Goal: Task Accomplishment & Management: Use online tool/utility

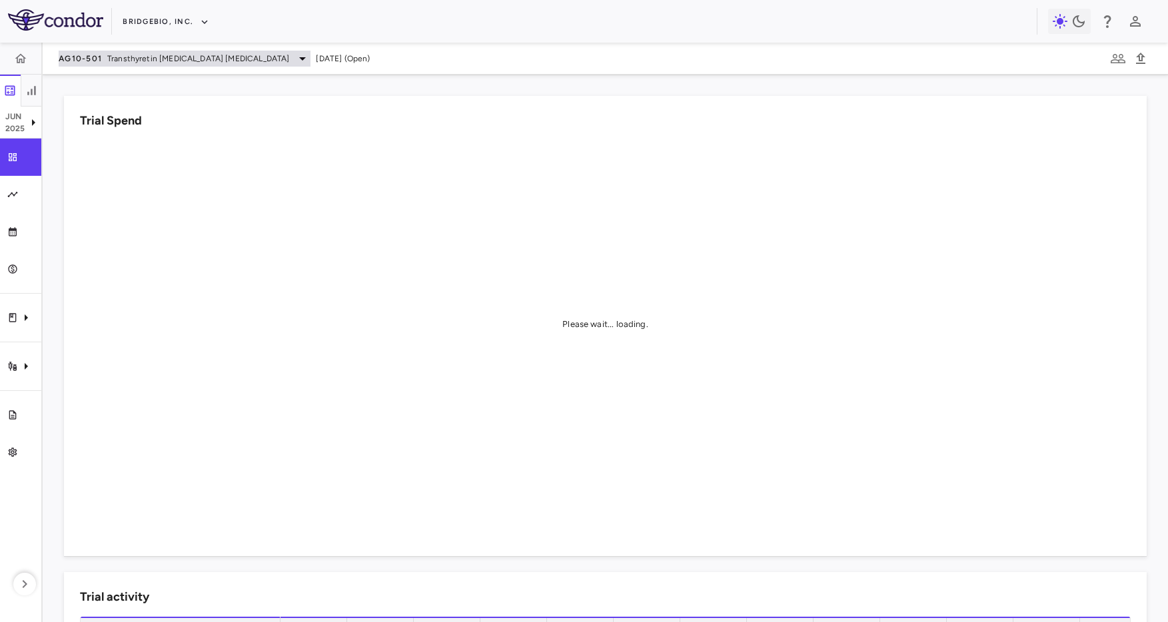
click at [200, 59] on span "Transthyretin [MEDICAL_DATA] [MEDICAL_DATA]" at bounding box center [198, 59] width 182 height 12
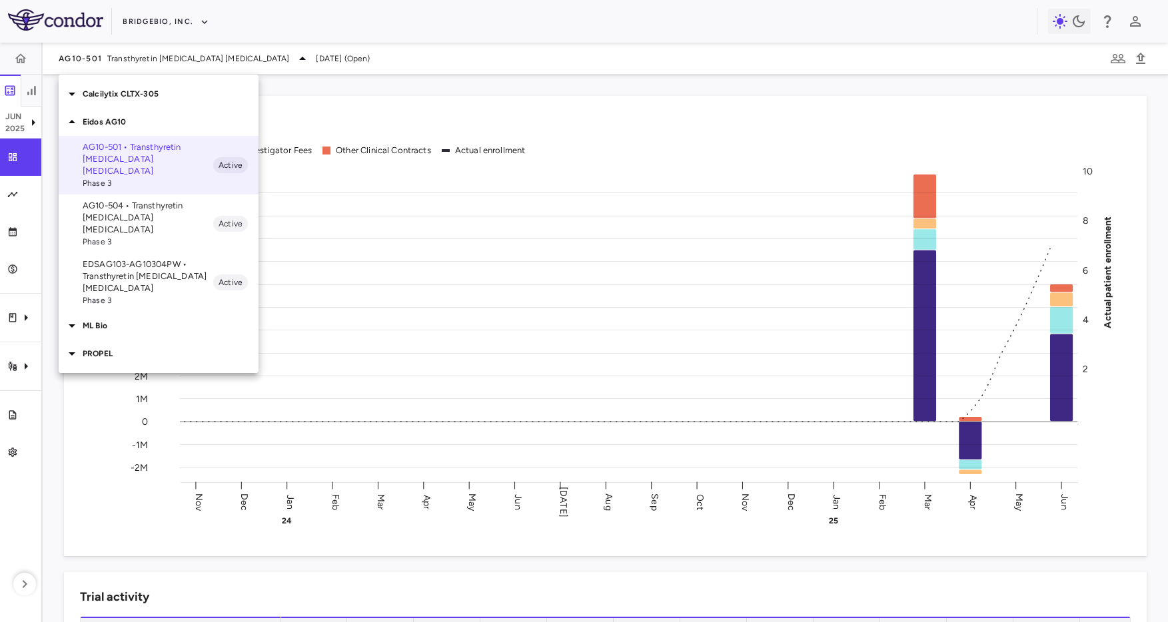
click at [153, 86] on div "Calcilytix CLTX-305" at bounding box center [159, 94] width 200 height 28
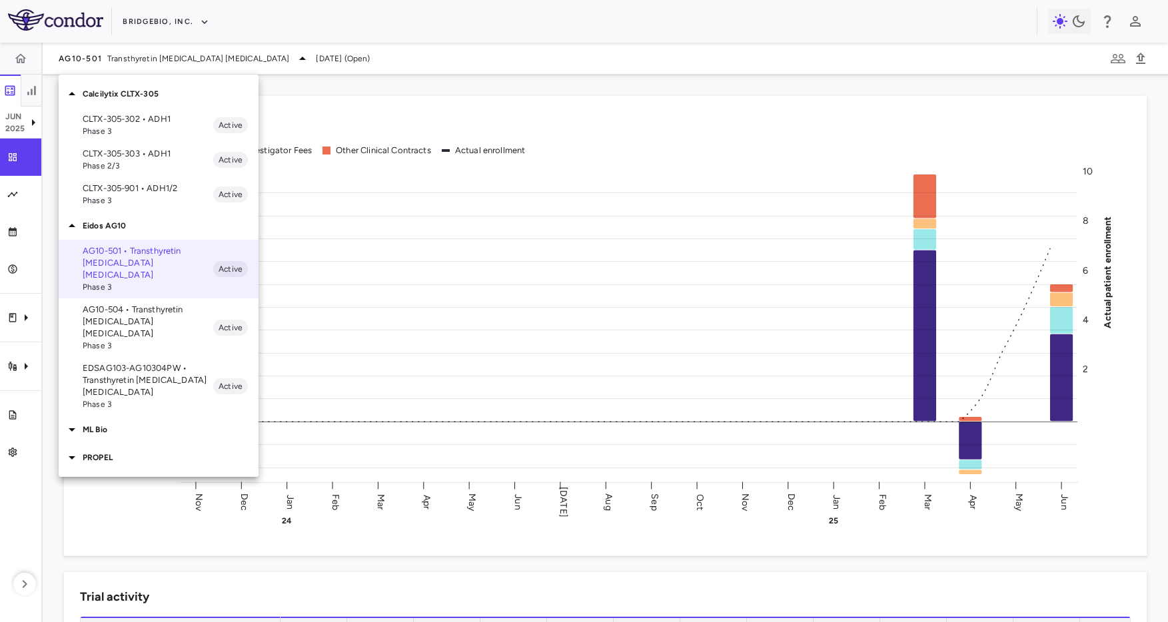
click at [146, 200] on span "Phase 3" at bounding box center [148, 201] width 131 height 12
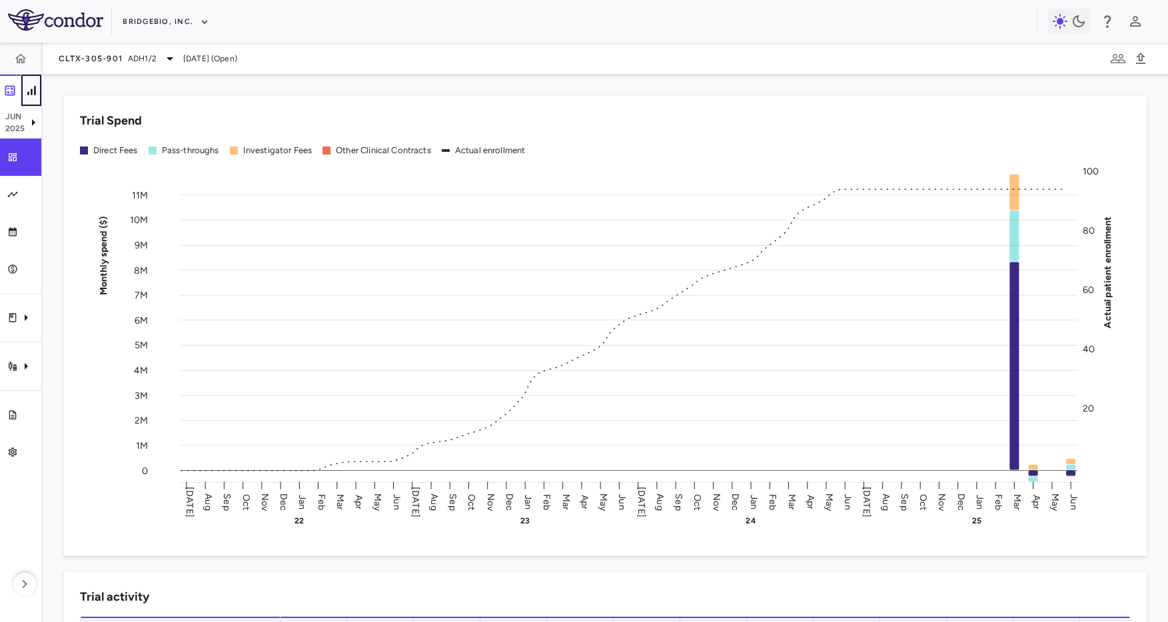
click at [33, 91] on icon "button" at bounding box center [31, 90] width 8 height 9
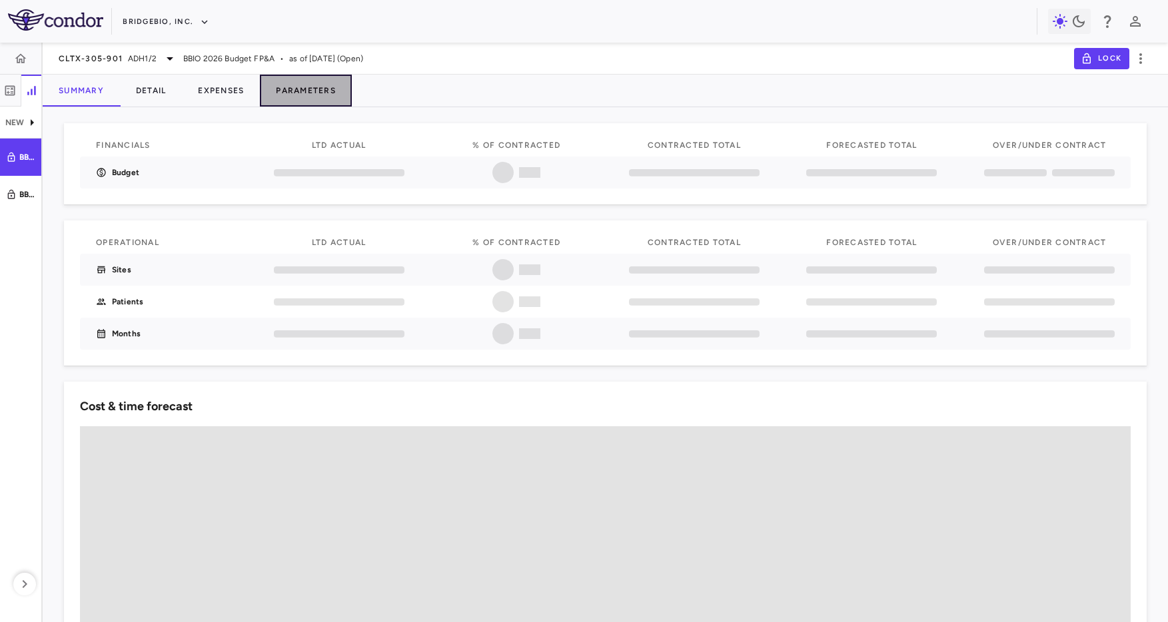
click at [321, 99] on button "Parameters" at bounding box center [306, 91] width 92 height 32
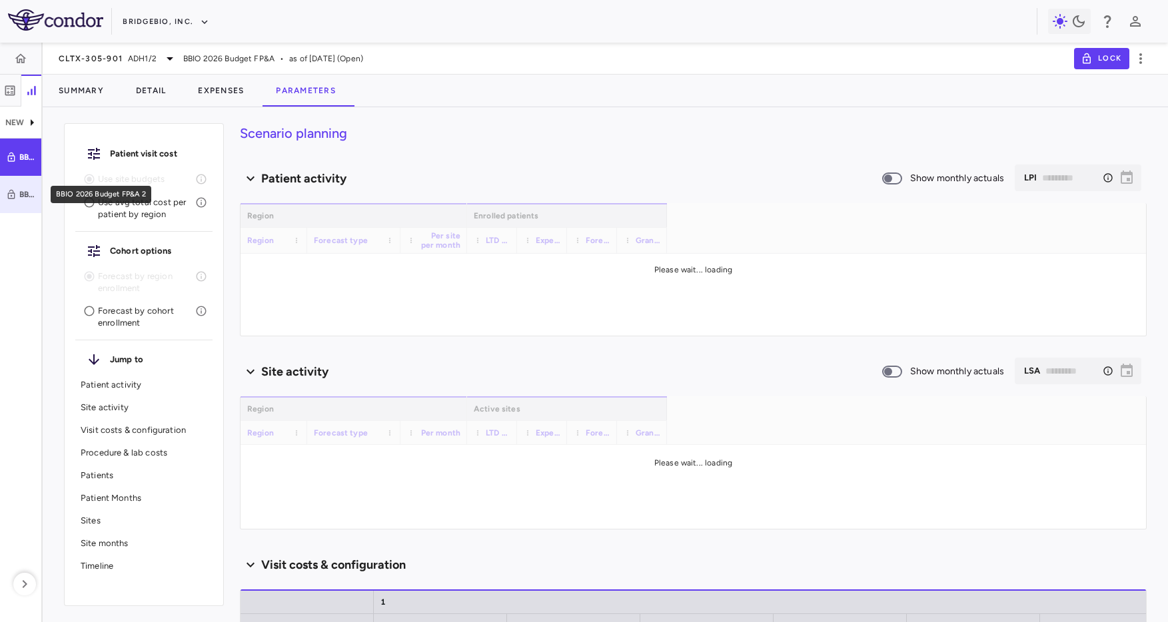
click at [25, 199] on div "BBIO 2026 Budget FP&A 2" at bounding box center [27, 195] width 16 height 12
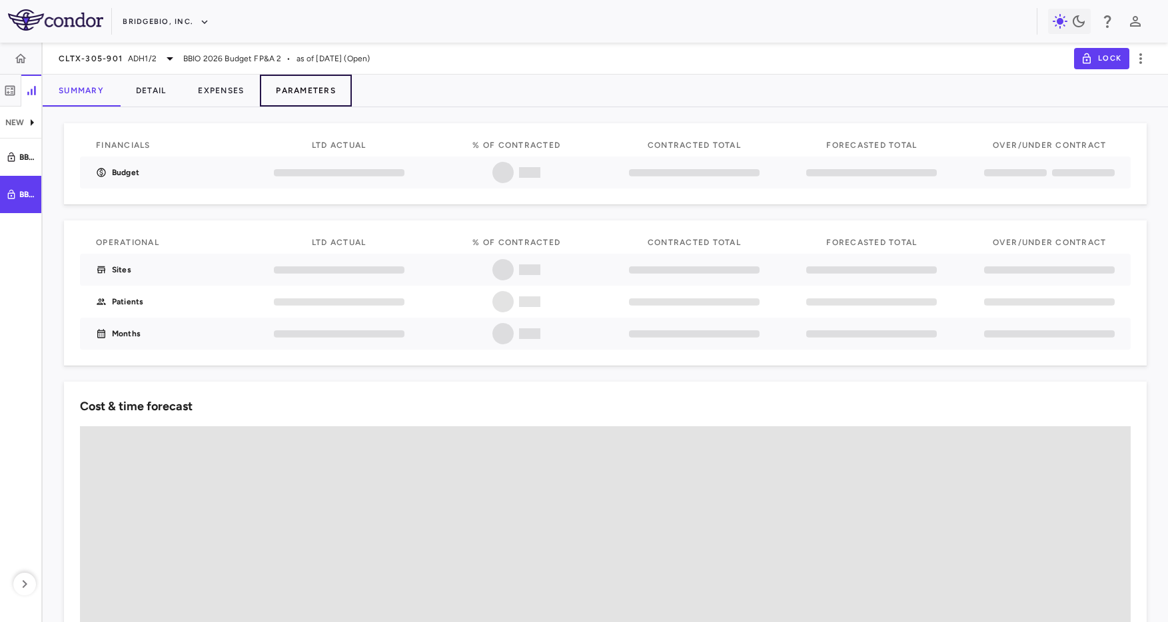
click at [302, 87] on button "Parameters" at bounding box center [306, 91] width 92 height 32
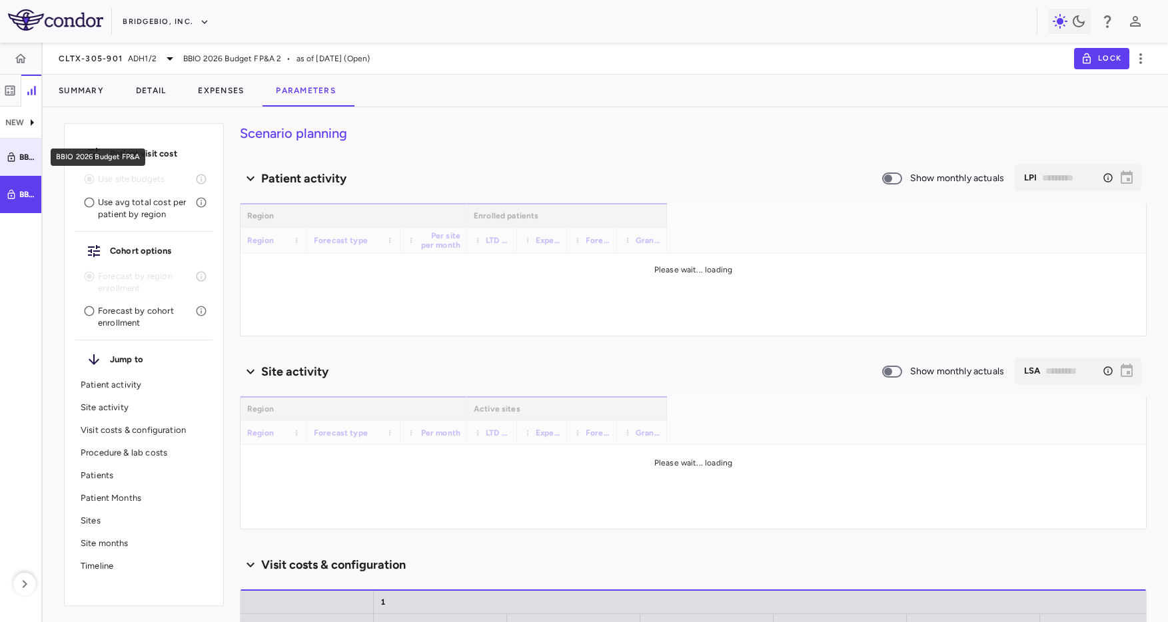
click at [27, 161] on div "BBIO 2026 Budget FP&A" at bounding box center [27, 157] width 16 height 12
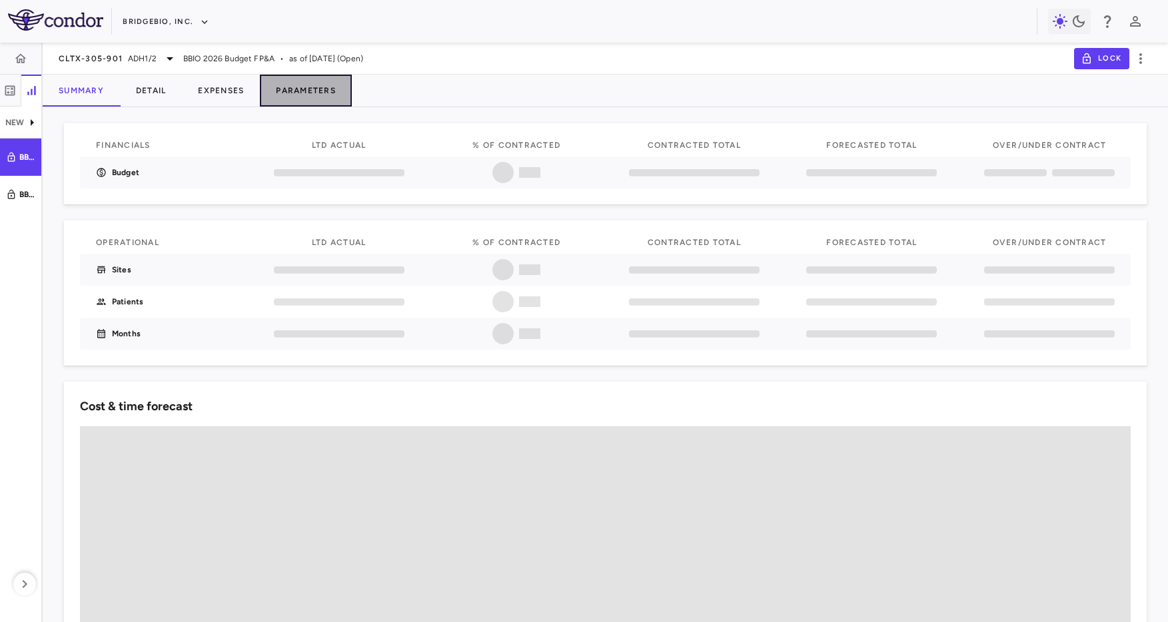
click at [305, 99] on button "Parameters" at bounding box center [306, 91] width 92 height 32
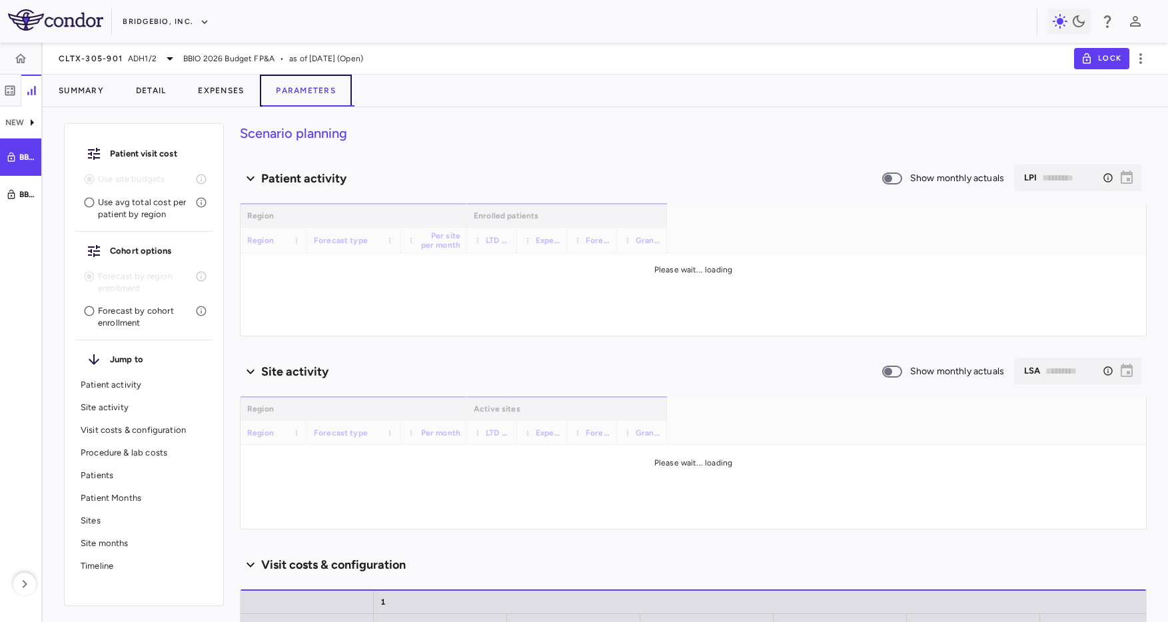
type input "********"
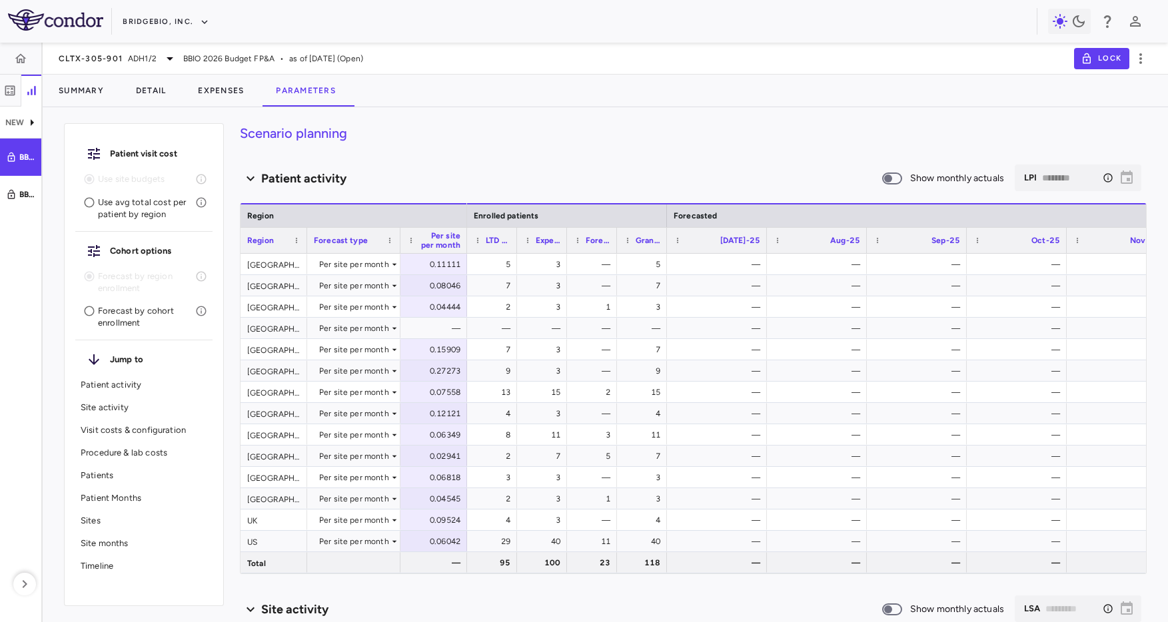
click at [712, 79] on div "Summary Detail Expenses Parameters" at bounding box center [606, 91] width 1126 height 32
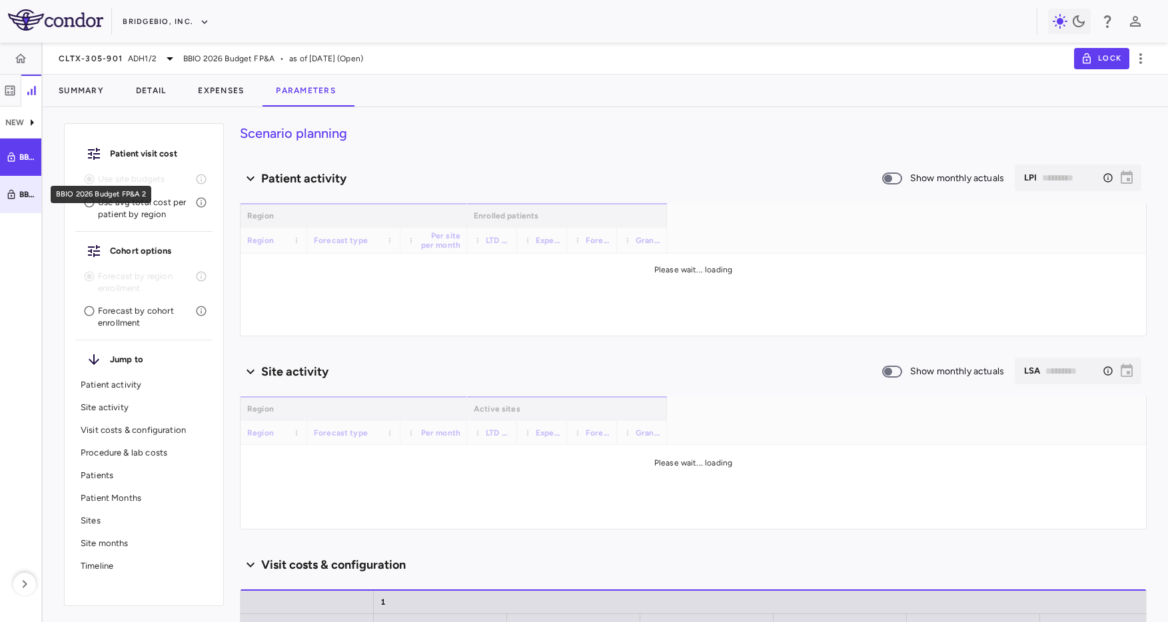
click at [17, 196] on div "BBIO 2026 Budget FP&A 2" at bounding box center [18, 195] width 3 height 12
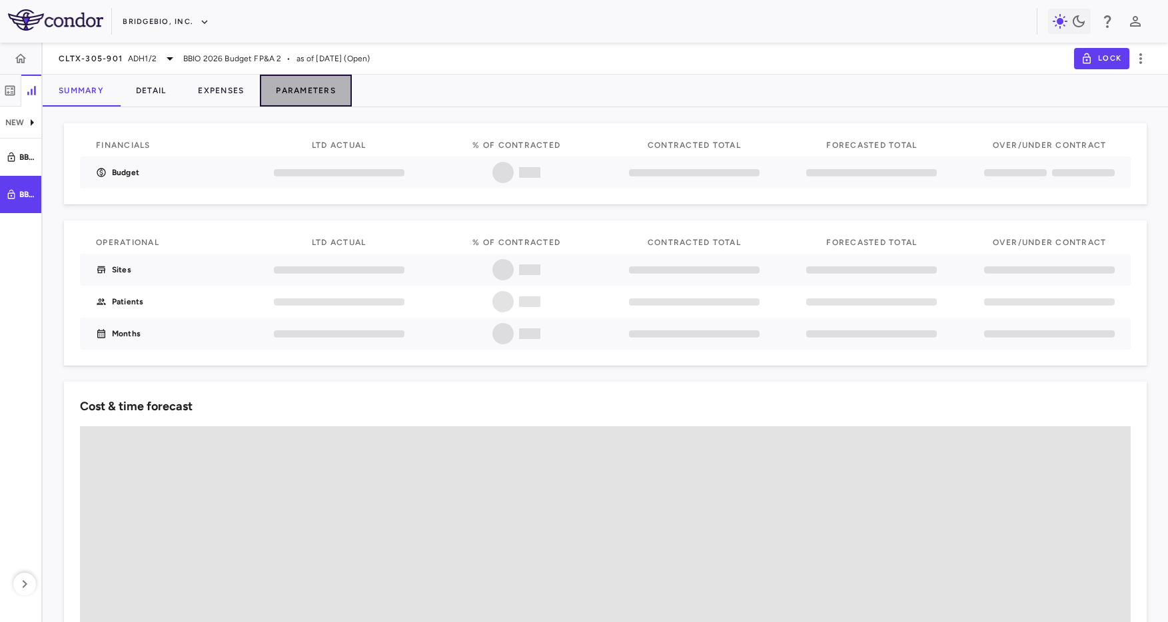
click at [315, 89] on button "Parameters" at bounding box center [306, 91] width 92 height 32
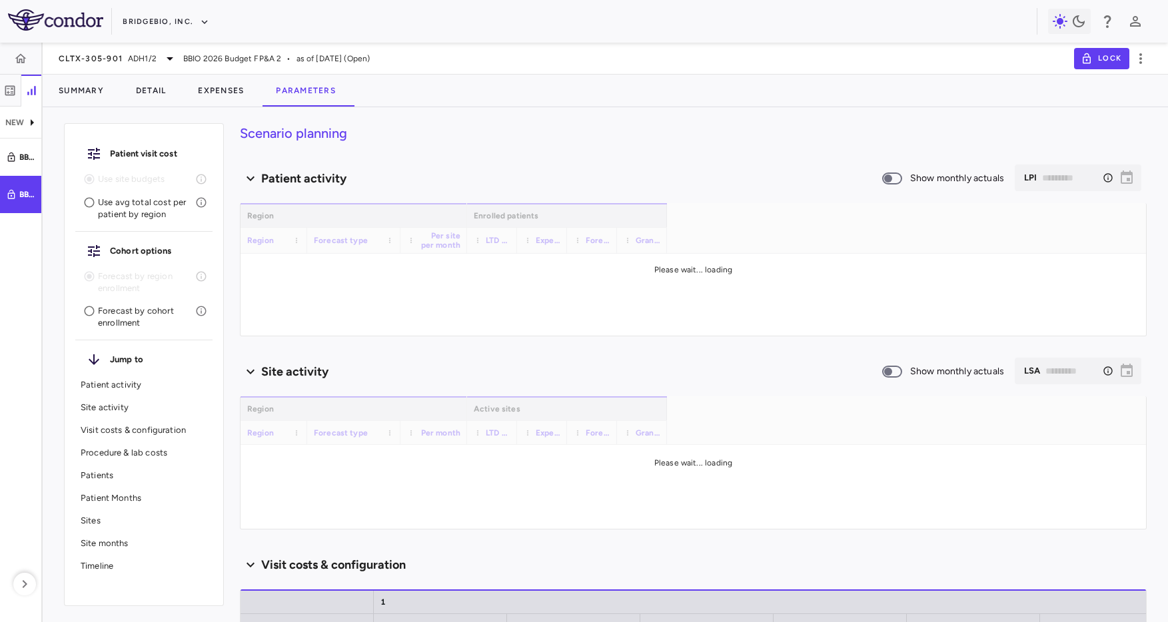
type input "********"
